Goal: Check status: Check status

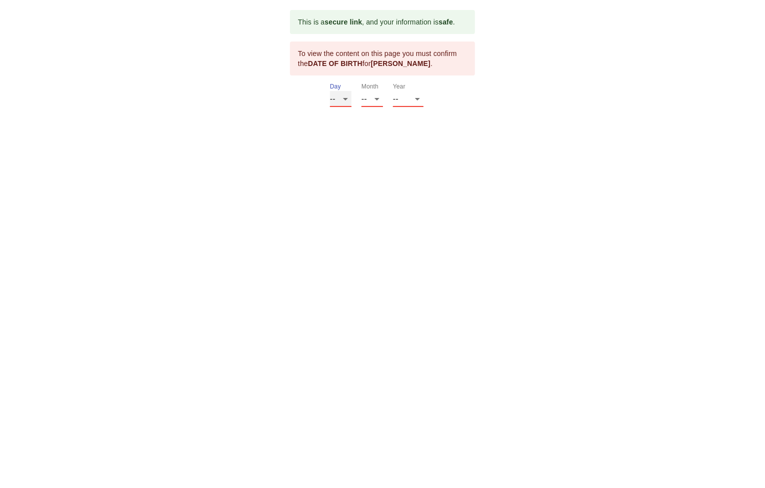
click at [334, 97] on select "-- 01 02 03 04 05 06 07 08 09 10 11 12 13 14 15 16 17 18 19 20 21 22 23 24 25 2…" at bounding box center [340, 99] width 21 height 16
select select "26"
click at [330, 91] on select "-- 01 02 03 04 05 06 07 08 09 10 11 12 13 14 15 16 17 18 19 20 21 22 23 24 25 2…" at bounding box center [340, 99] width 21 height 16
click at [374, 99] on select "-- 01 02 03 04 05 06 07 08 09 10 11 12" at bounding box center [371, 99] width 21 height 16
select select "01"
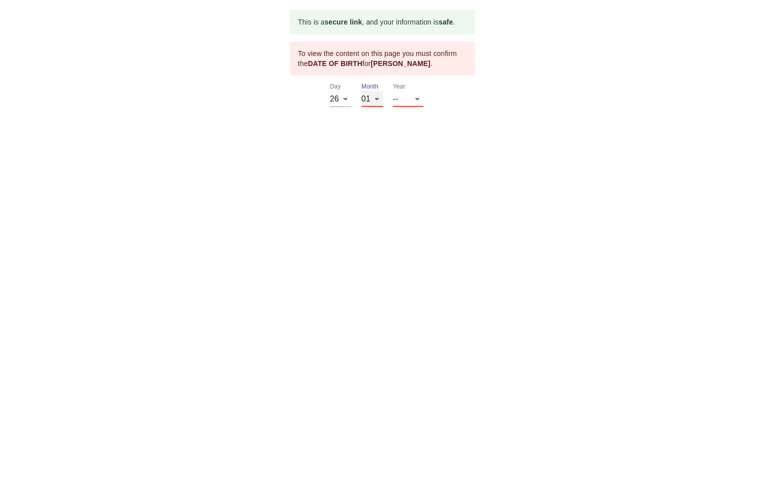
click at [361, 91] on select "-- 01 02 03 04 05 06 07 08 09 10 11 12" at bounding box center [371, 99] width 21 height 16
click at [415, 102] on select "-- 2025 2024 2023 2022 2021 2020 2019 2018 2017 2016 2015 2014 2013 2012 2011 2…" at bounding box center [408, 99] width 30 height 16
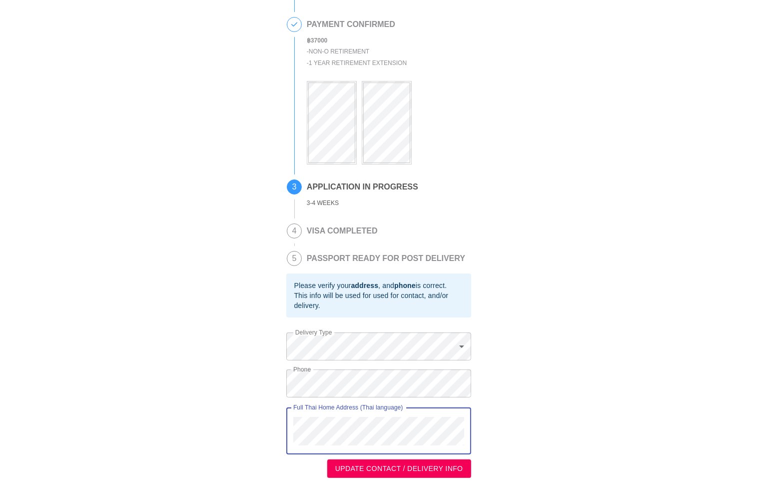
scroll to position [76, 0]
click at [388, 472] on span "UPDATE CONTACT / DELIVERY INFO" at bounding box center [399, 468] width 128 height 12
